Goal: Find specific page/section: Find specific page/section

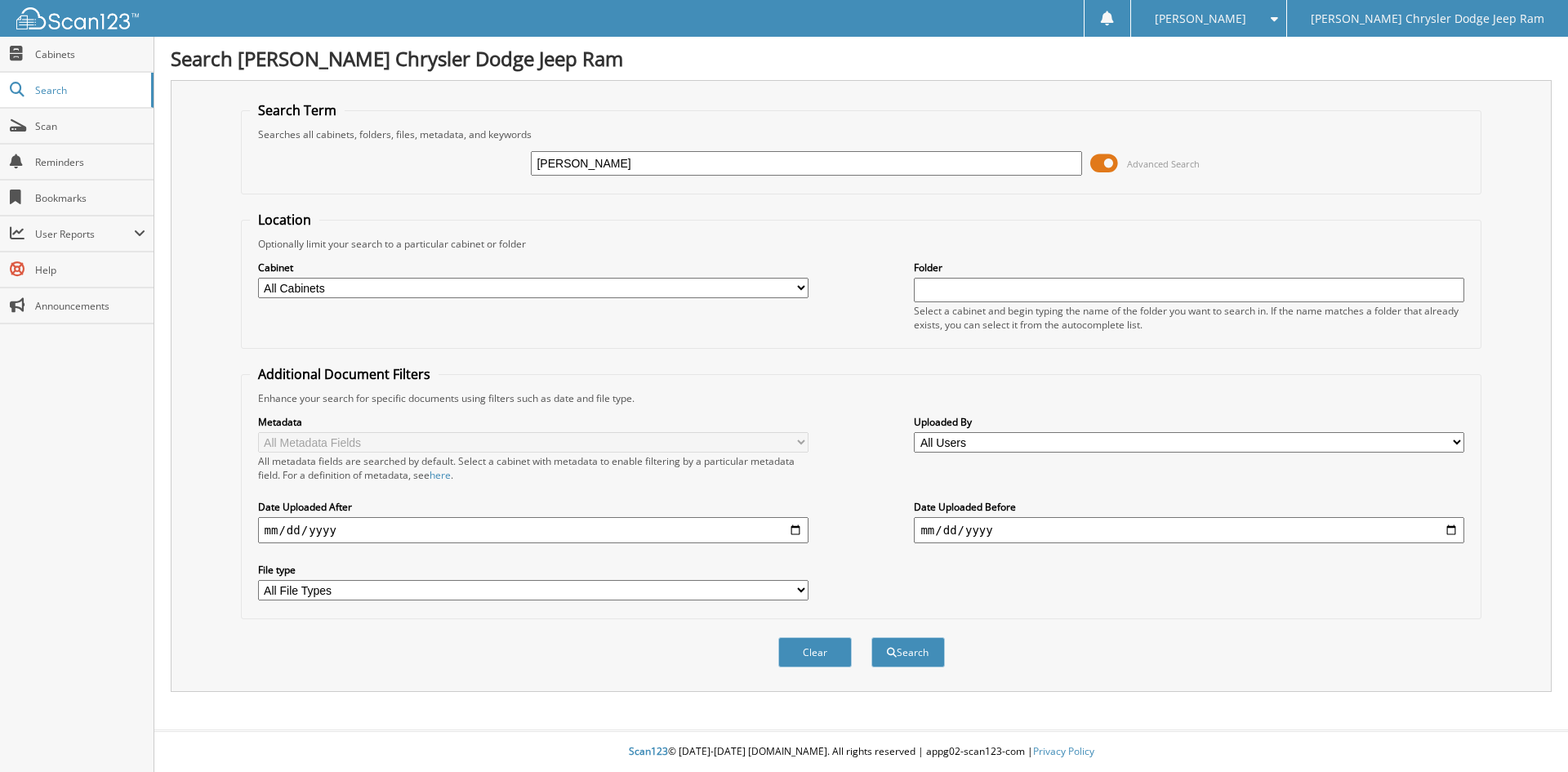
type input "[PERSON_NAME]"
click at [871, 637] on button "Search" at bounding box center [908, 651] width 74 height 30
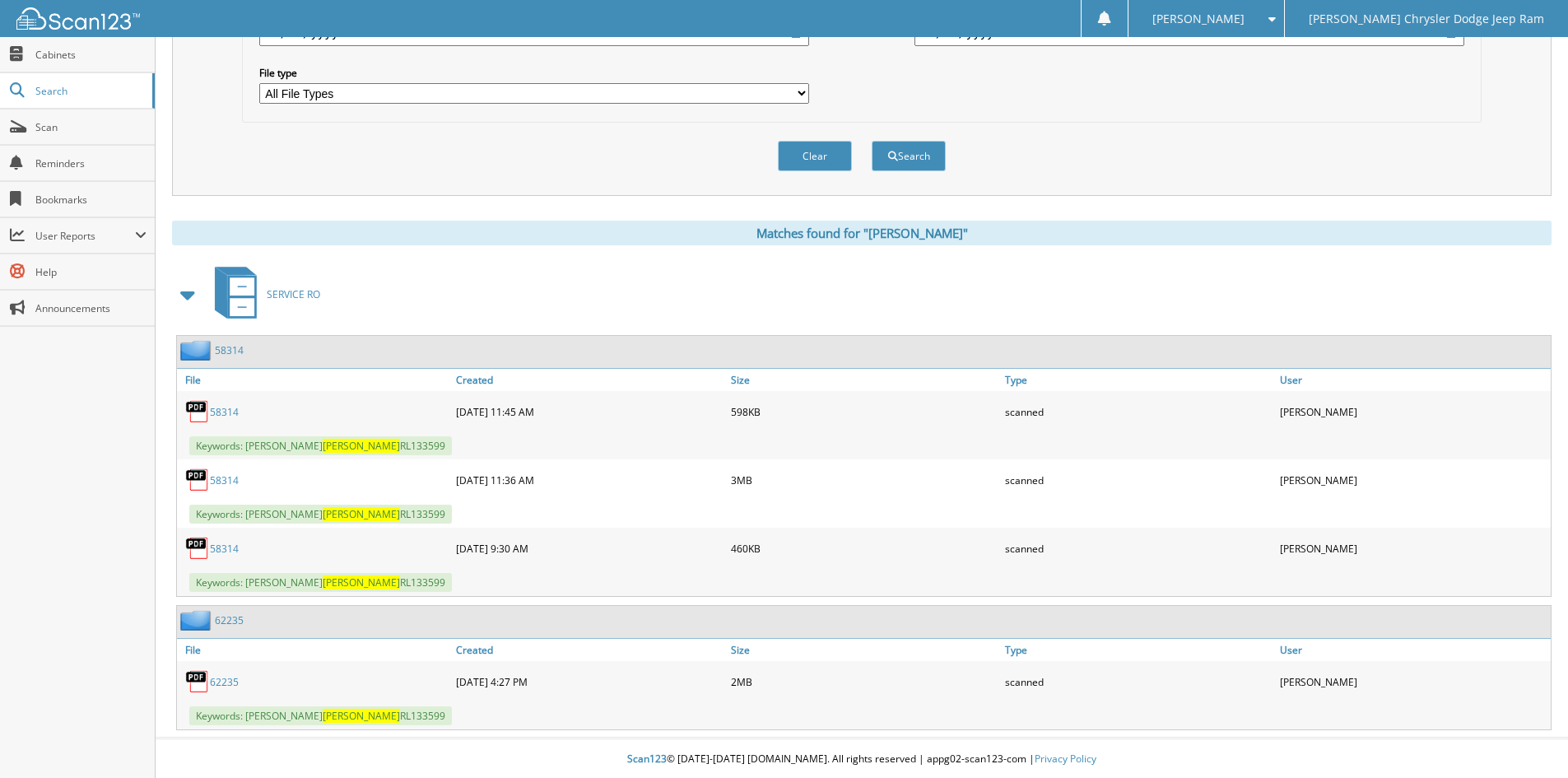
scroll to position [504, 0]
click at [224, 682] on link "62235" at bounding box center [223, 680] width 29 height 14
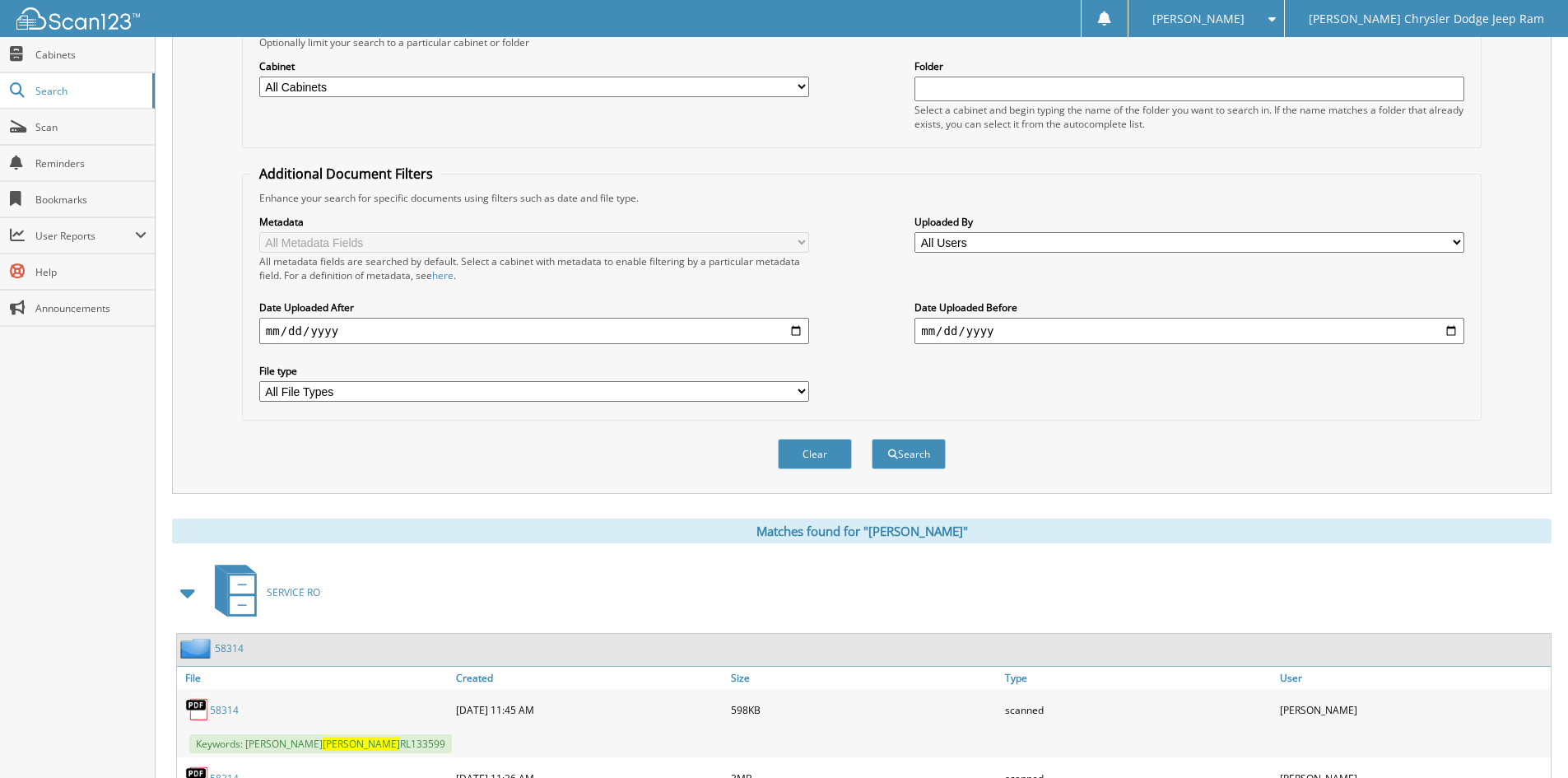
scroll to position [174, 0]
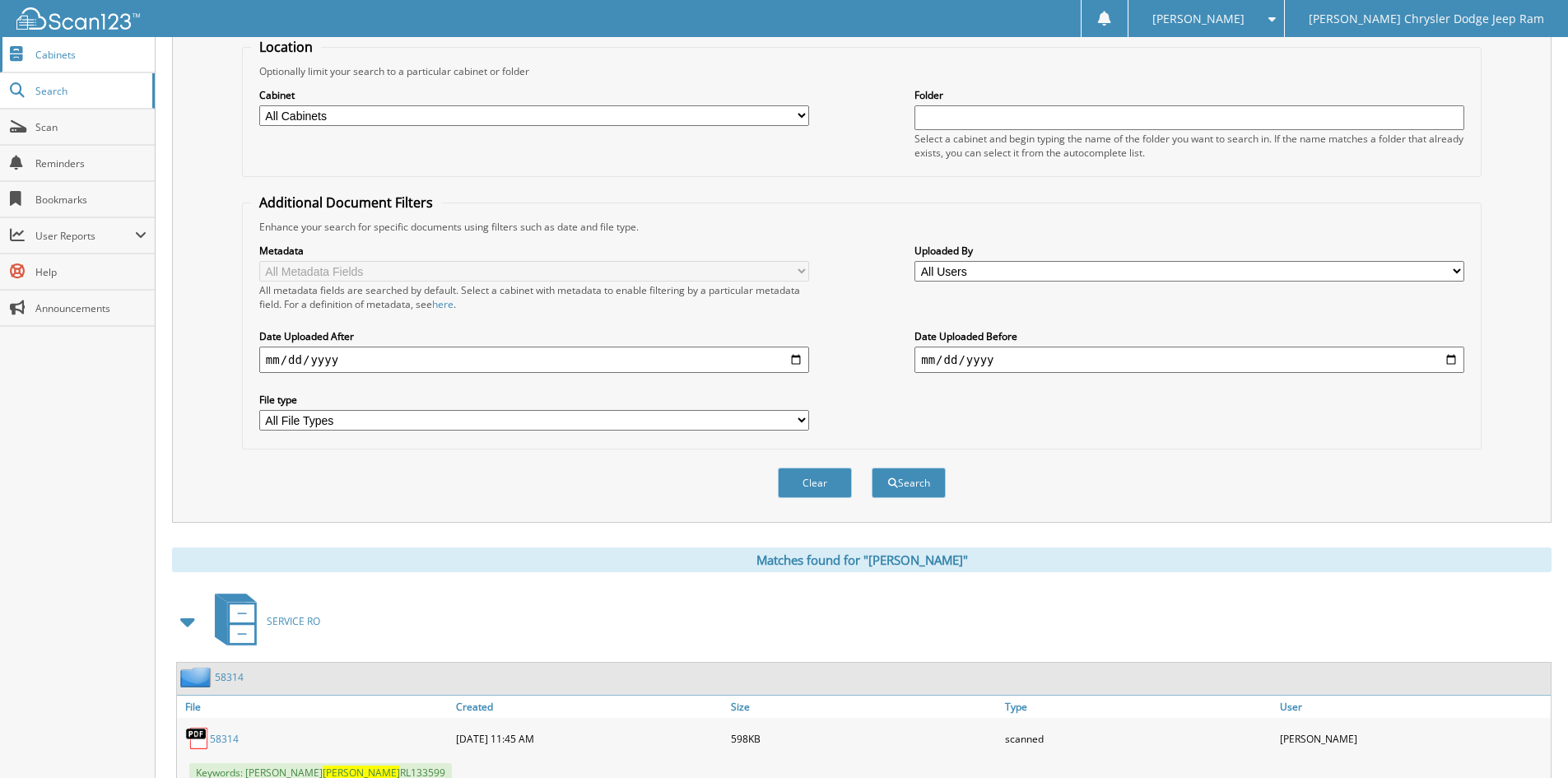
click at [70, 54] on span "Cabinets" at bounding box center [91, 54] width 111 height 14
